Goal: Navigation & Orientation: Find specific page/section

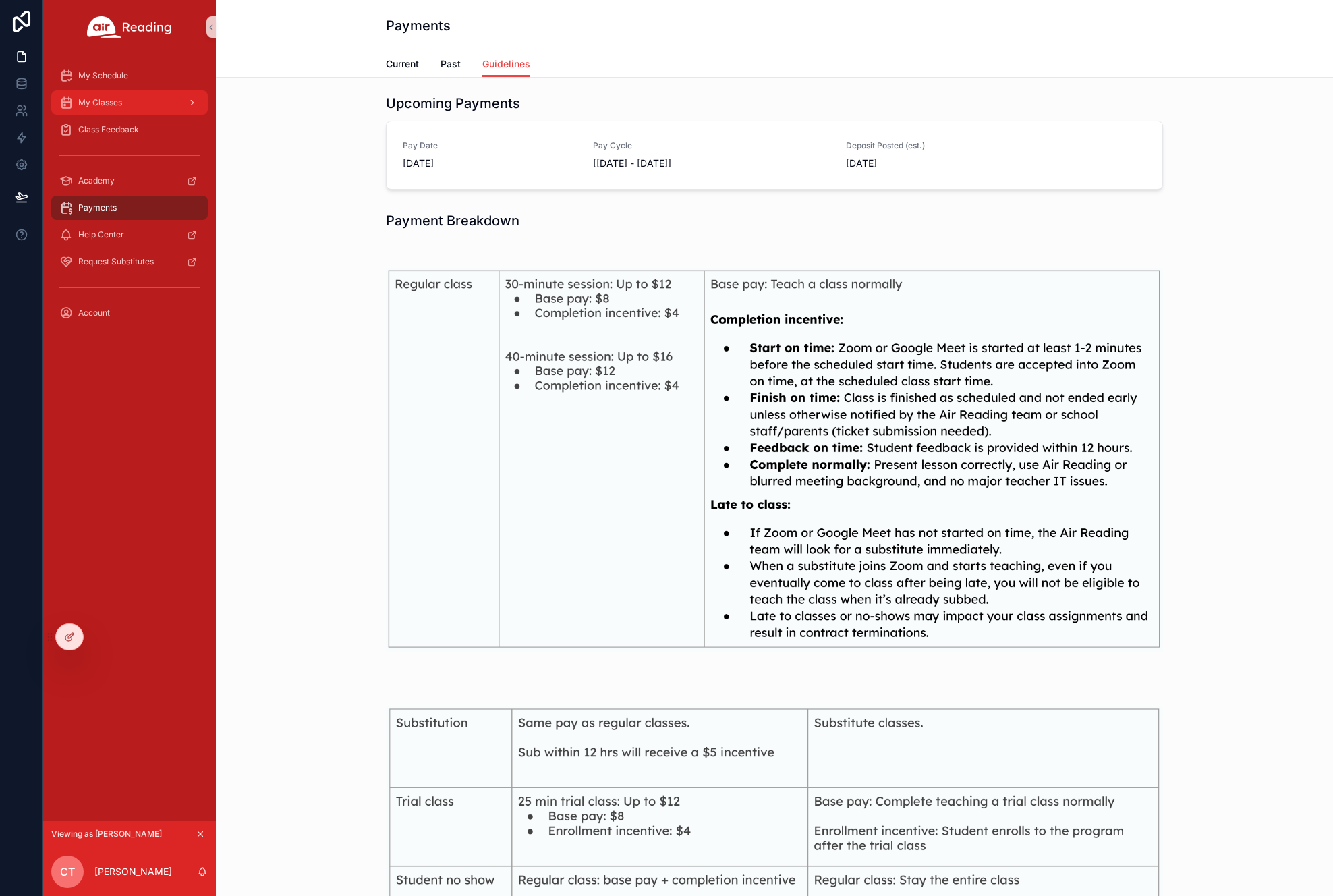
click at [95, 97] on span "My Classes" at bounding box center [100, 103] width 44 height 11
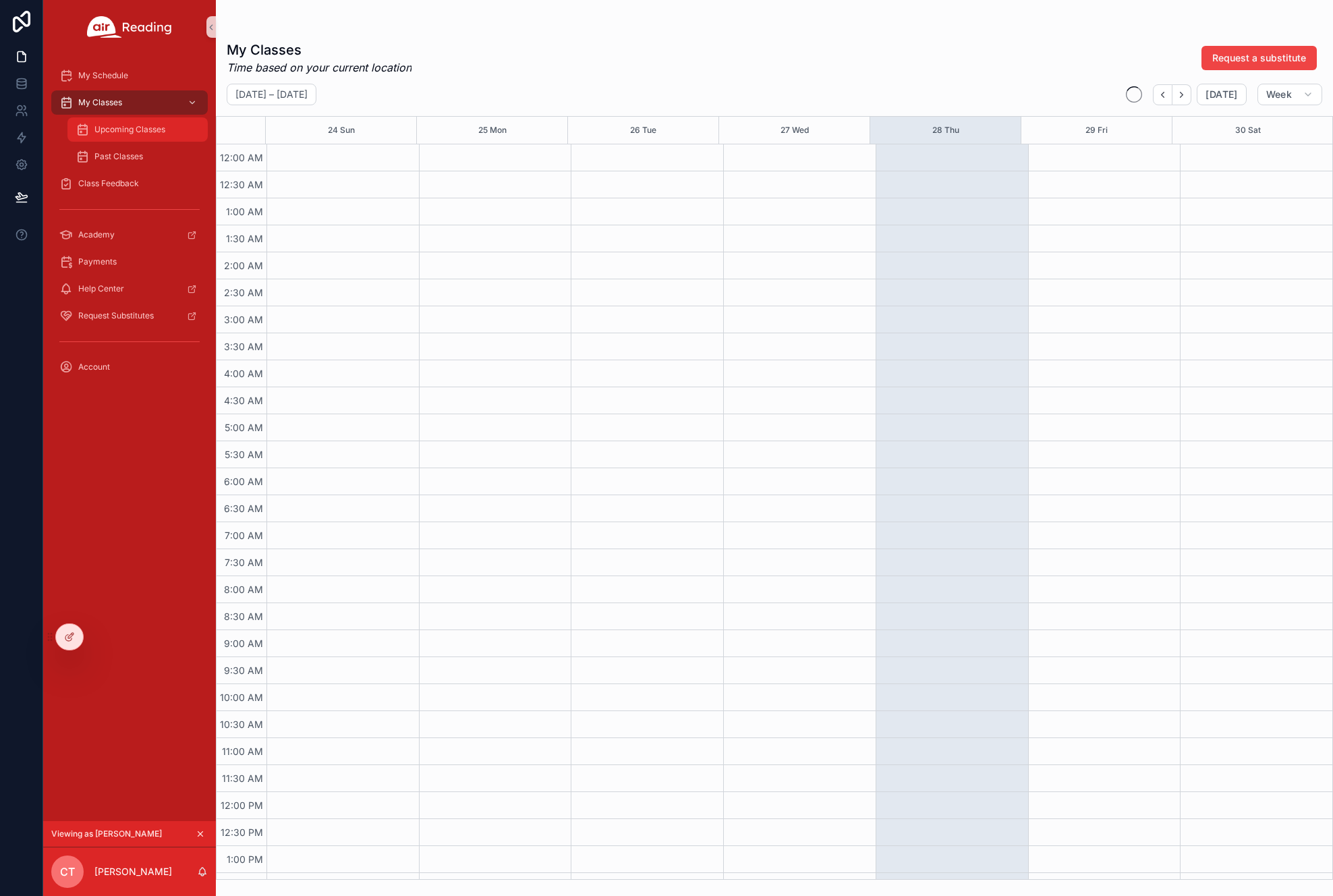
click at [111, 121] on div "Upcoming Classes" at bounding box center [137, 130] width 124 height 22
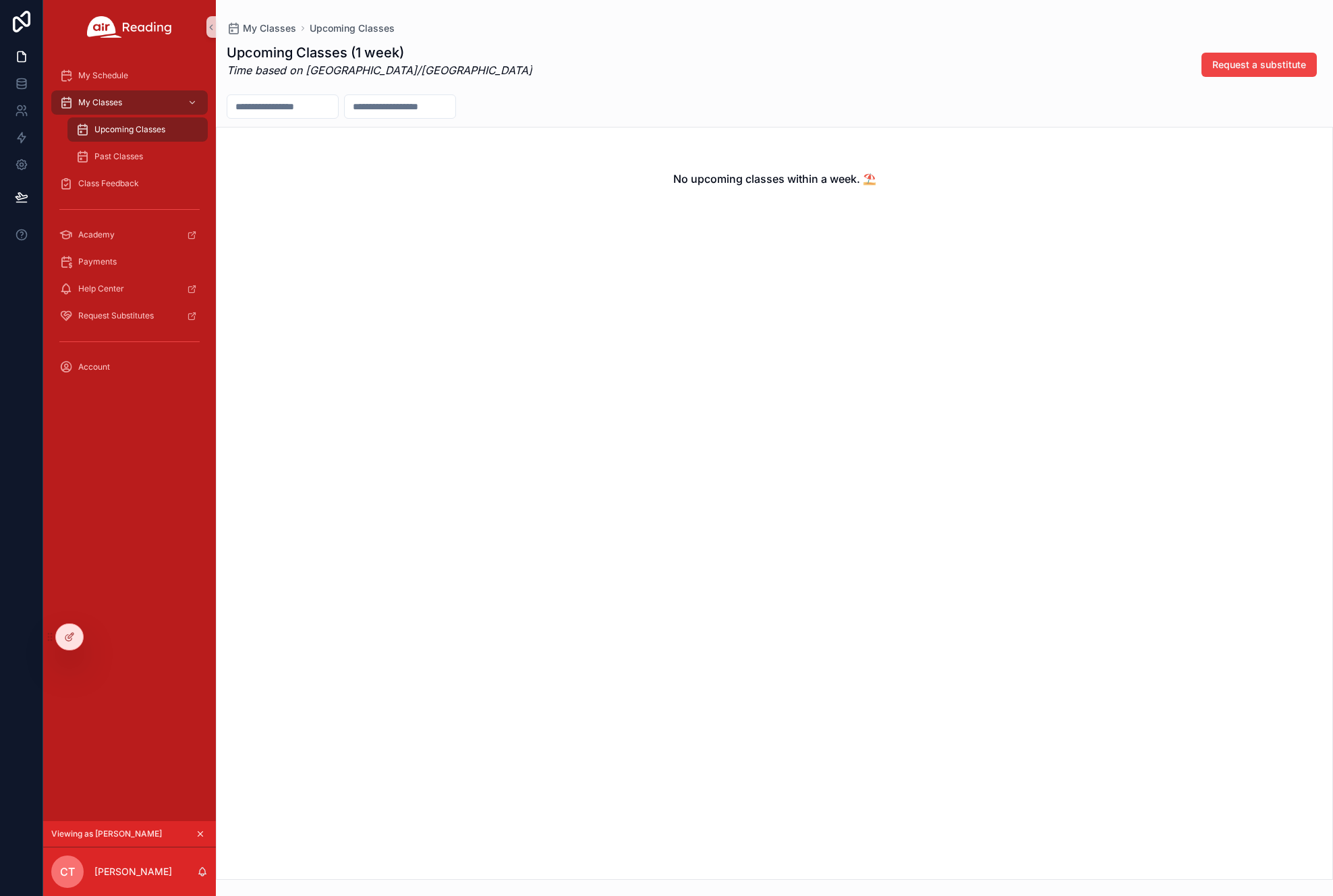
click at [114, 838] on span "Viewing as [PERSON_NAME]" at bounding box center [106, 834] width 111 height 11
click at [99, 642] on icon at bounding box center [99, 637] width 11 height 11
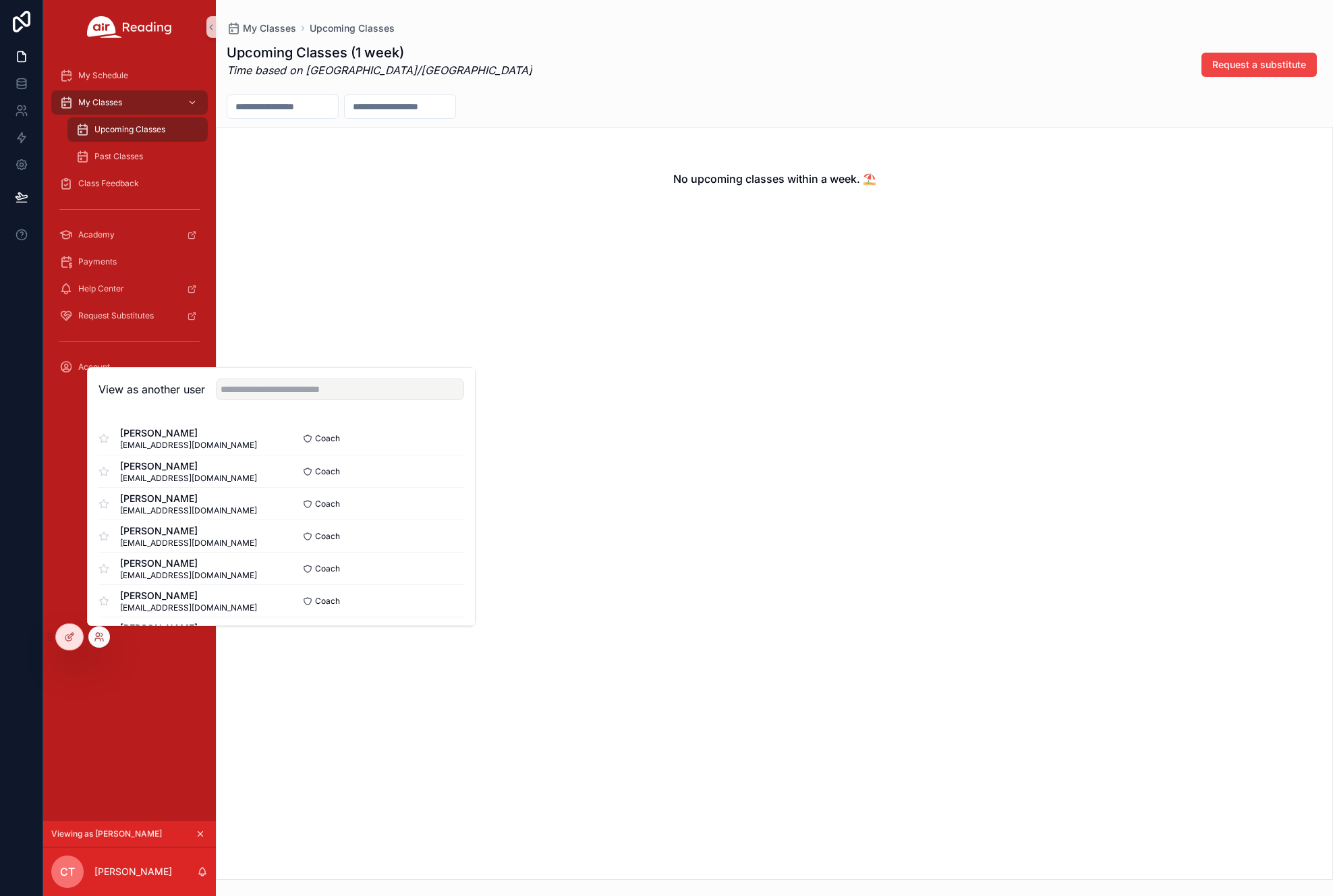
drag, startPoint x: 392, startPoint y: 210, endPoint x: 293, endPoint y: 107, distance: 142.9
click at [389, 206] on div "No upcoming classes within a week. ⛱️" at bounding box center [774, 179] width 1115 height 103
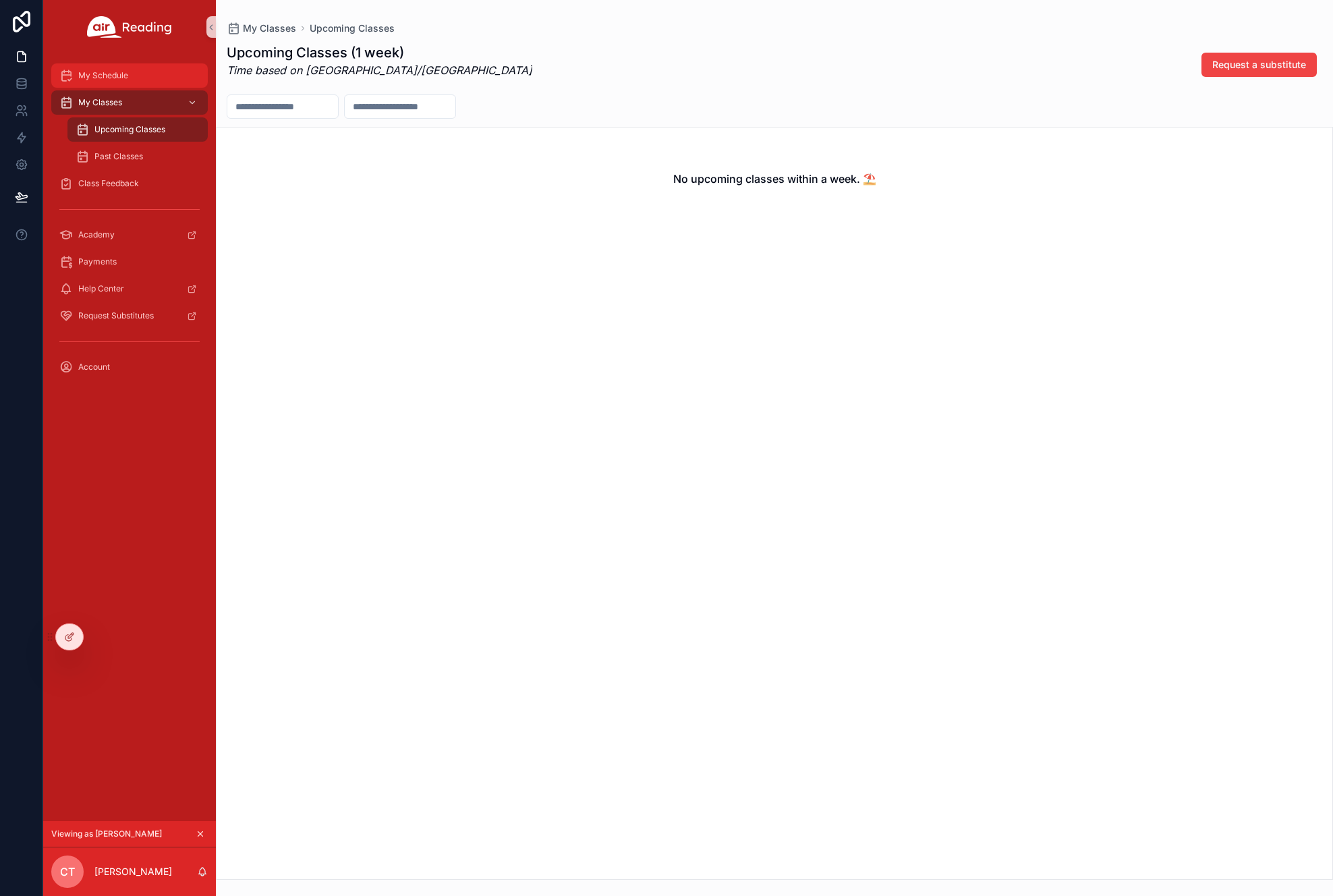
click at [117, 76] on span "My Schedule" at bounding box center [103, 75] width 50 height 11
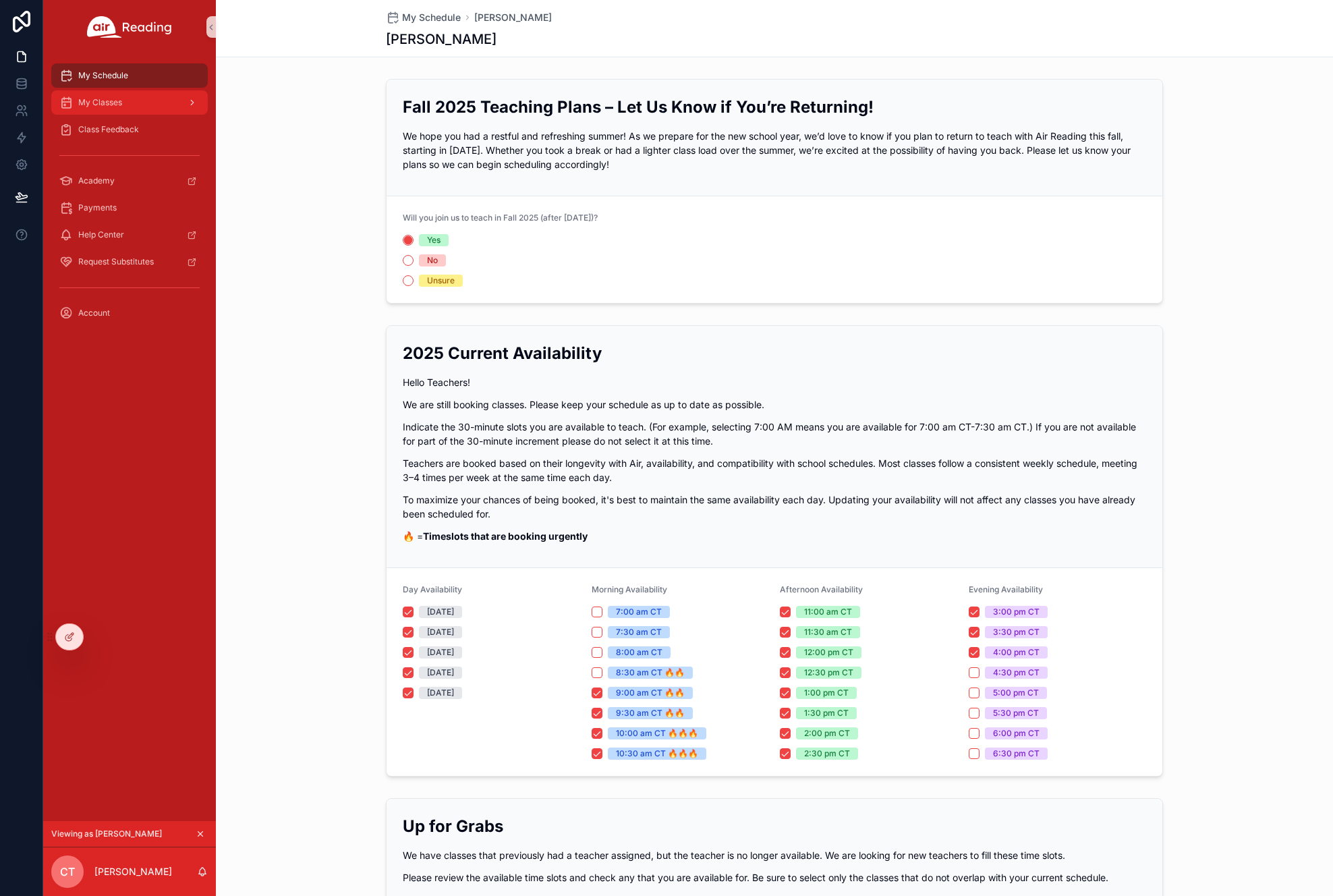
click at [110, 103] on span "My Classes" at bounding box center [100, 103] width 44 height 11
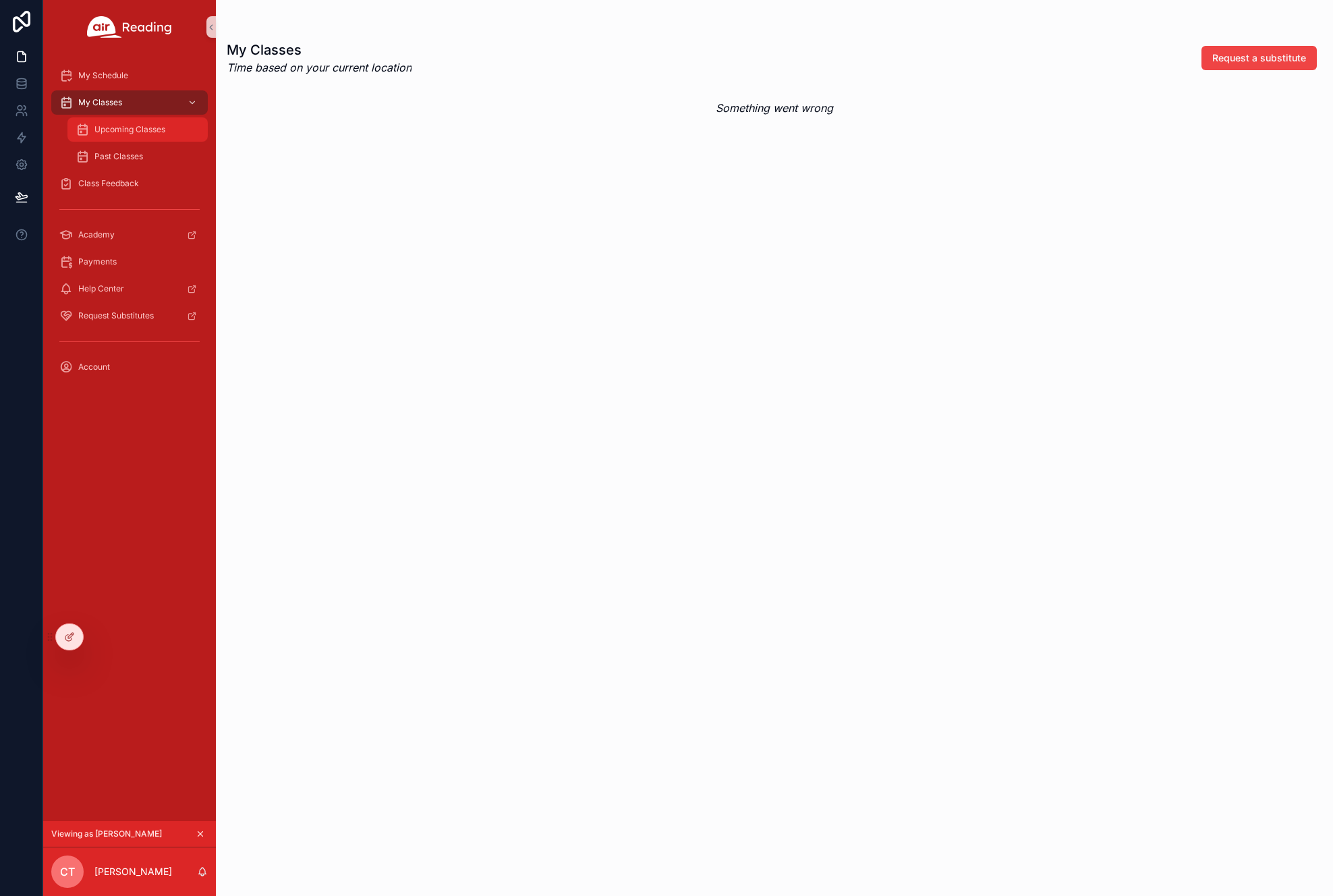
click at [117, 128] on span "Upcoming Classes" at bounding box center [130, 130] width 71 height 11
